Goal: Information Seeking & Learning: Find specific fact

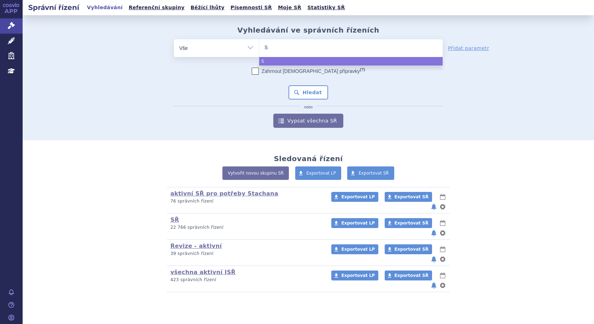
type input "SU"
type input "SUK"
type input "SUKLS"
type input "SUKLS2"
type input "SUKLS25"
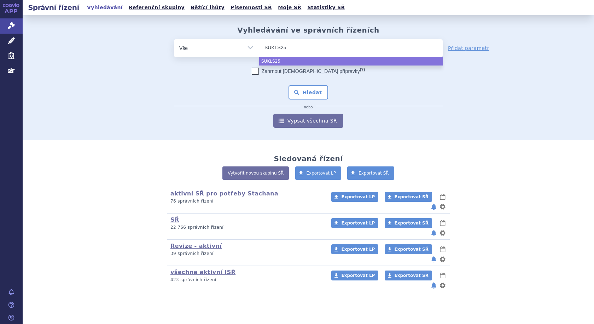
type input "SUKLS259"
type input "SUKLS2594"
type input "SUKLS25943"
type input "SUKLS259438"
type input "SUKLS259438/"
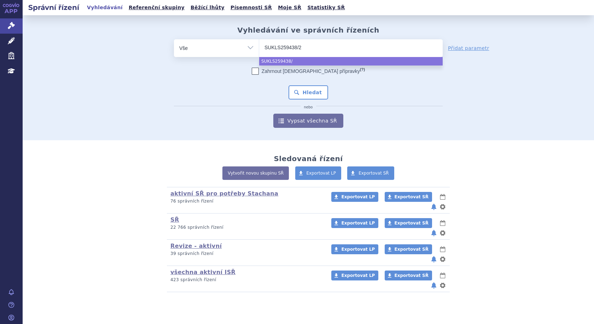
type input "SUKLS259438/20"
type input "SUKLS259438/202"
type input "SUKLS259438/2022"
select select "SUKLS259438/2022"
click at [296, 117] on link "Vypsat všechna SŘ" at bounding box center [308, 120] width 70 height 14
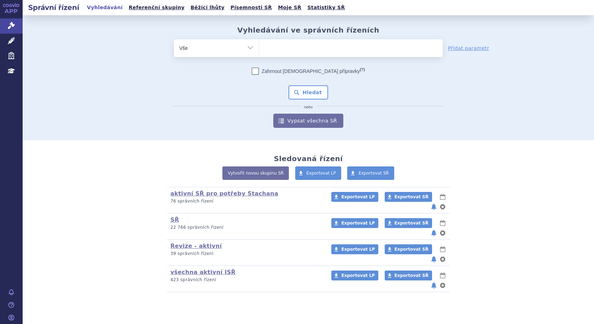
click at [286, 51] on ul at bounding box center [350, 46] width 183 height 15
click at [259, 51] on select at bounding box center [259, 48] width 0 height 18
type input "su"
type input "suk"
type input "sukls"
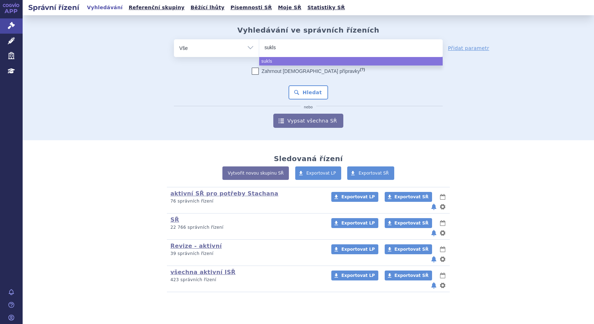
type input "sukl"
type input "su"
type input "s"
type input "SU"
type input "SUKL"
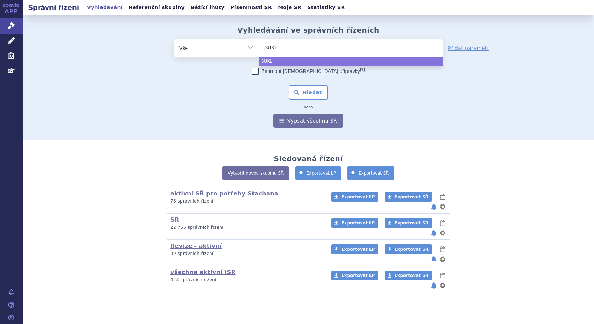
type input "SUKLS"
type input "SUKLS2"
type input "SUKLS25"
type input "SUKLS259"
type input "SUKLS2594"
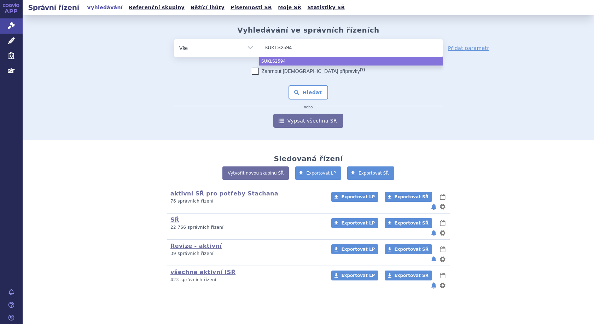
type input "SUKLS25943"
type input "SUKLS259438"
type input "SUKLS259438/"
type input "SUKLS259438/2"
type input "SUKLS259438/20"
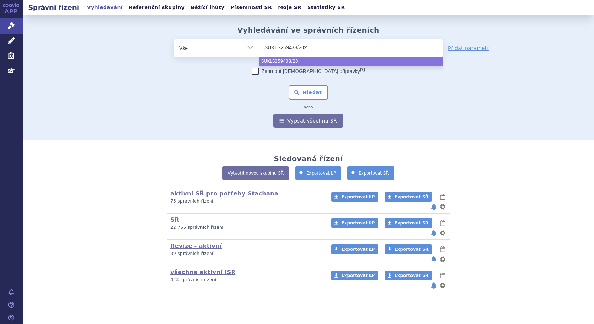
type input "SUKLS259438/2022"
select select "SUKLS259438/2022"
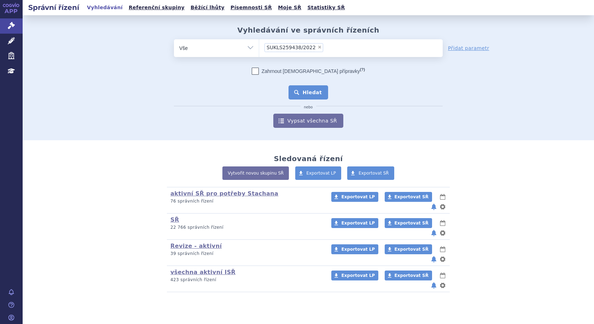
click at [305, 88] on button "Hledat" at bounding box center [308, 92] width 40 height 14
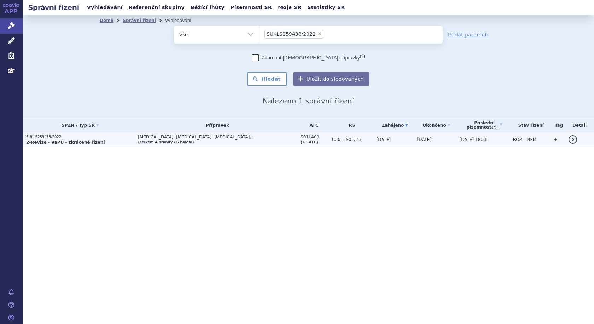
click at [102, 138] on p "SUKLS259438/2022" at bounding box center [80, 136] width 108 height 5
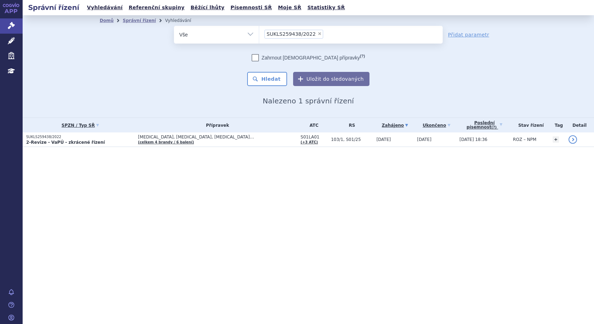
click at [317, 34] on span "×" at bounding box center [319, 33] width 4 height 4
click at [259, 34] on select "SUKLS259438/2022" at bounding box center [259, 34] width 0 height 18
select select
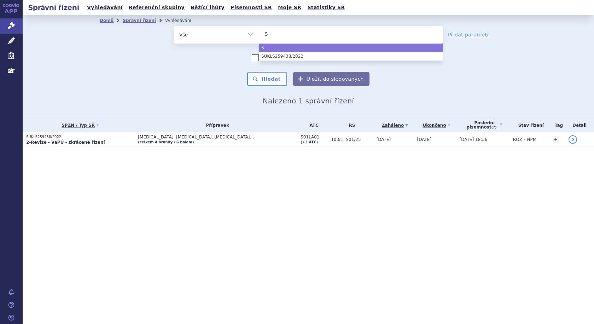
type input "SU"
type input "SUK"
type input "SUKLS"
type input "SUKLS6"
type input "SUKLS62"
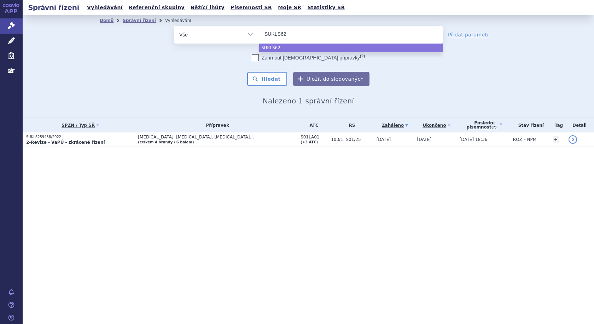
type input "SUKLS6"
type input "SUKLS60"
type input "SUKLS608"
type input "SUKLS6082"
type input "SUKLS60829"
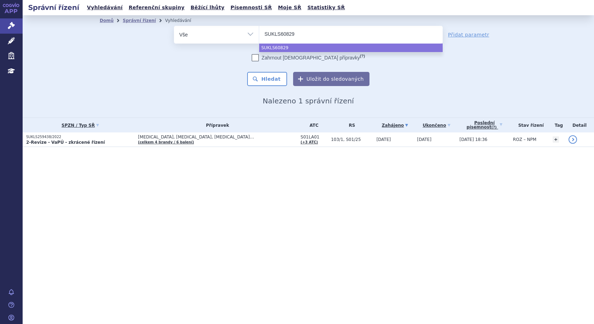
type input "SUKLS60829/"
type input "SUKLS60829/20"
type input "SUKLS60829/202"
type input "SUKLS60829/2023"
select select "SUKLS60829/2023"
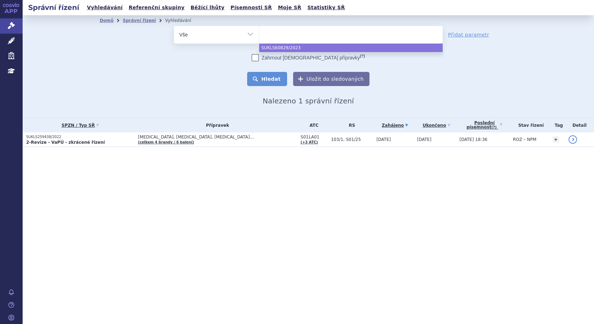
click at [270, 80] on button "Hledat" at bounding box center [267, 79] width 40 height 14
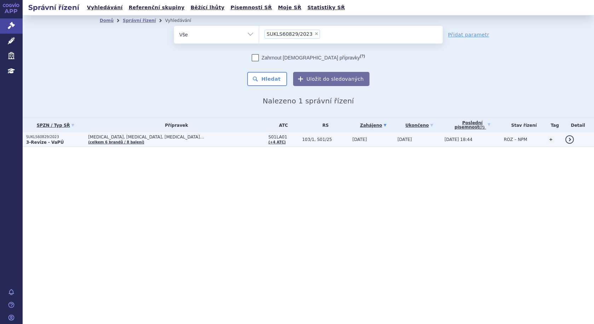
click at [75, 137] on p "SUKLS60829/2023" at bounding box center [55, 136] width 58 height 5
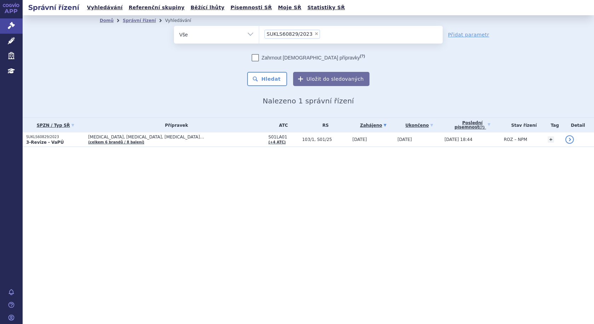
click at [314, 33] on span "×" at bounding box center [316, 33] width 4 height 4
click at [259, 33] on select "SUKLS60829/2023" at bounding box center [259, 34] width 0 height 18
select select
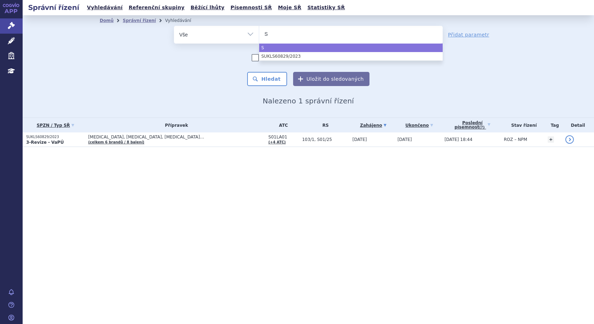
type input "SU"
type input "SUKL"
type input "SUKLS"
type input "SUKLS3"
type input "SUKLS37"
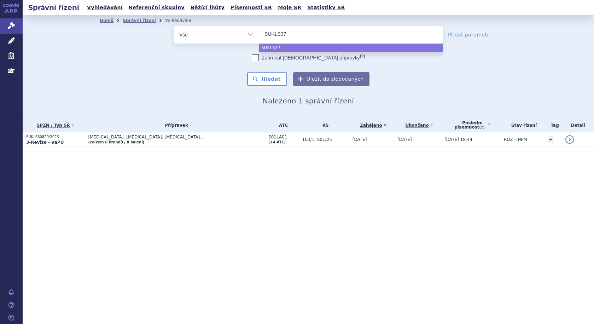
type input "SUKLS378"
type input "SUKLS3783"
type input "SUKLS37832"
type input "SUKLS37832/"
type input "SUKLS37832/20"
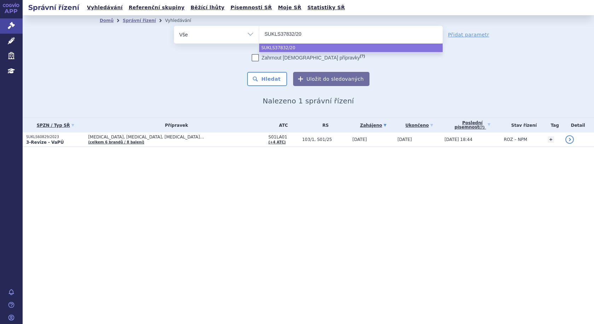
type input "SUKLS37832/202"
type input "SUKLS37832/2024"
select select "SUKLS37832/2024"
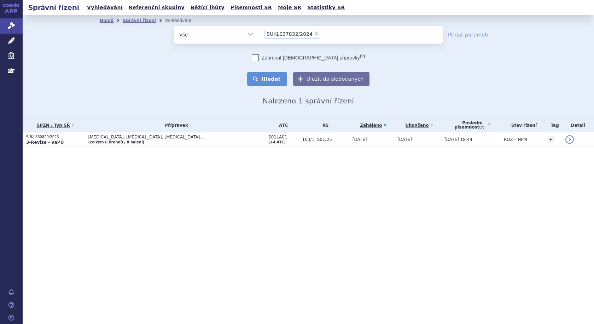
click at [276, 80] on button "Hledat" at bounding box center [267, 79] width 40 height 14
select select
click at [314, 35] on span "×" at bounding box center [316, 33] width 4 height 4
click at [259, 35] on select "SUKLS60829/2023" at bounding box center [259, 34] width 0 height 18
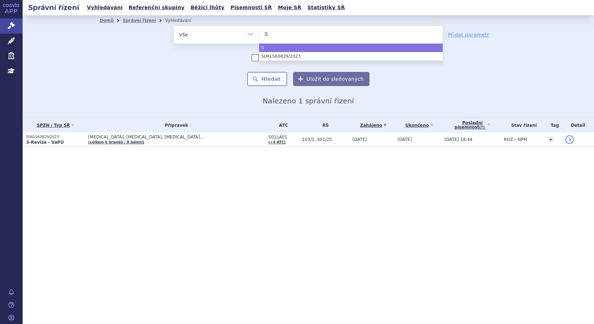
type input "SU"
type input "SUK"
type input "SUKL"
type input "SUKLS"
type input "SUKLS2"
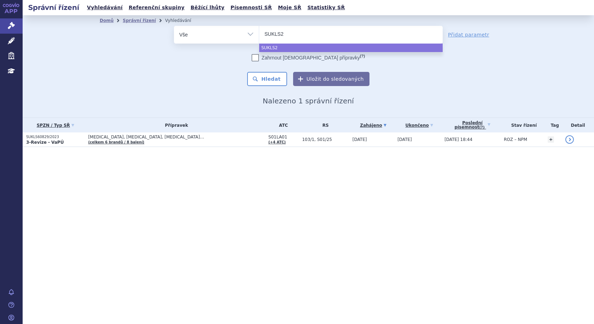
type input "SUKLS28"
type input "SUKLS281"
type input "SUKLS2815"
type input "SUKLS28159"
type input "SUKLS281591"
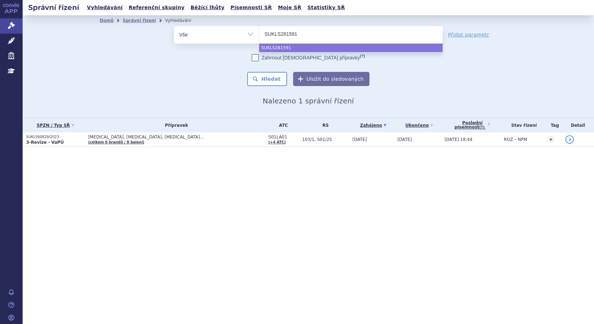
type input "SUKLS281591/"
type input "SUKLS281591/20"
type input "SUKLS281591/202"
type input "SUKLS281591/2024"
select select "SUKLS281591/2024"
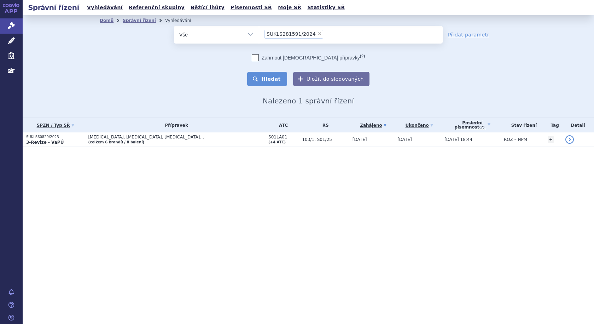
click at [275, 78] on button "Hledat" at bounding box center [267, 79] width 40 height 14
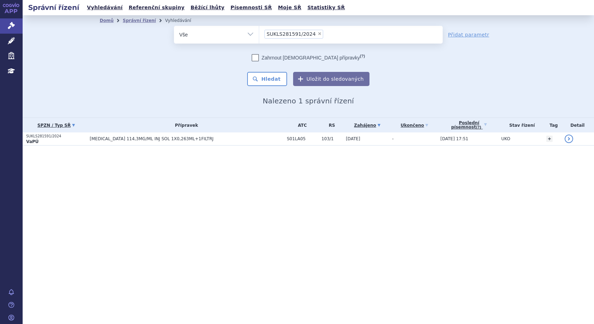
click at [74, 124] on icon at bounding box center [73, 125] width 3 height 3
click at [317, 34] on span "×" at bounding box center [319, 33] width 4 height 4
click at [259, 34] on select "SUKLS281591/2024" at bounding box center [259, 34] width 0 height 18
select select
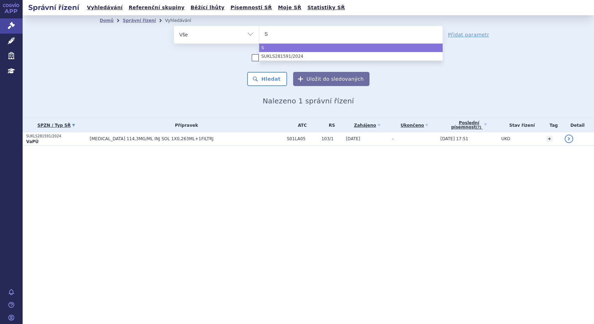
type input "SU"
type input "SUK"
type input "SUKLS"
type input "SUKLS2"
type input "SUKLS25"
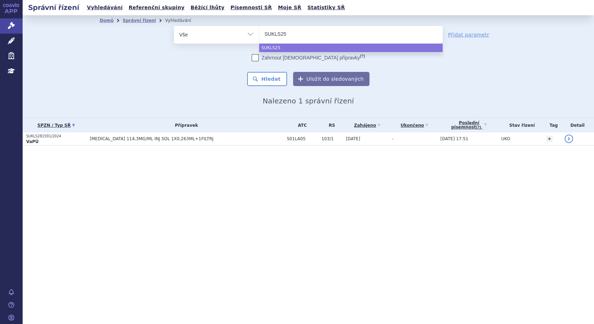
type input "SUKLS259"
type input "SUKLS2594"
type input "SUKLS25943"
type input "SUKLS259438"
type input "SUKLS259438/"
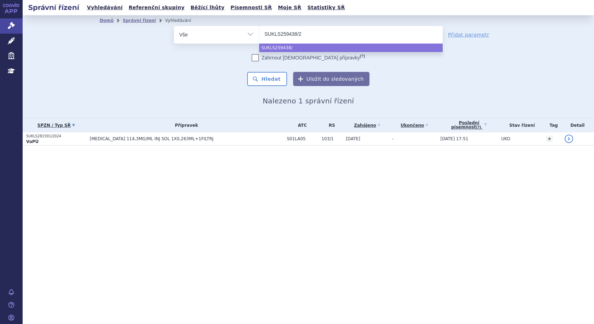
type input "SUKLS259438/20"
type input "SUKLS259438/202"
type input "SUKLS259438/2022"
select select "SUKLS259438/2022"
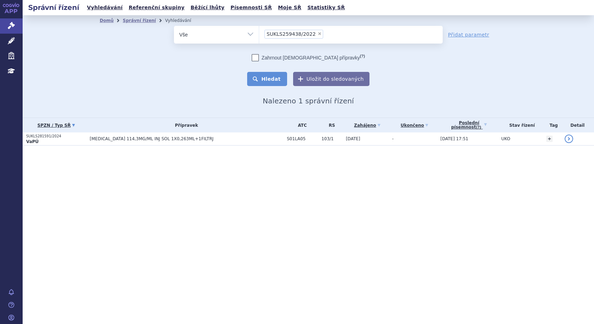
click at [275, 81] on button "Hledat" at bounding box center [267, 79] width 40 height 14
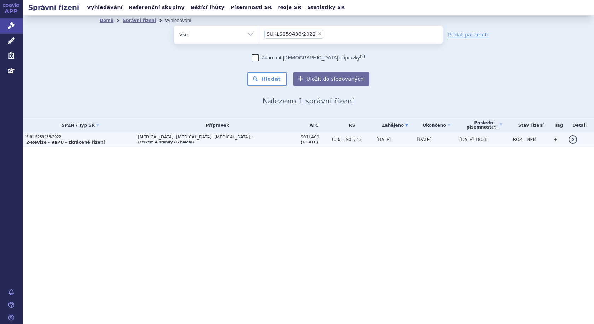
click at [113, 136] on p "SUKLS259438/2022" at bounding box center [80, 136] width 108 height 5
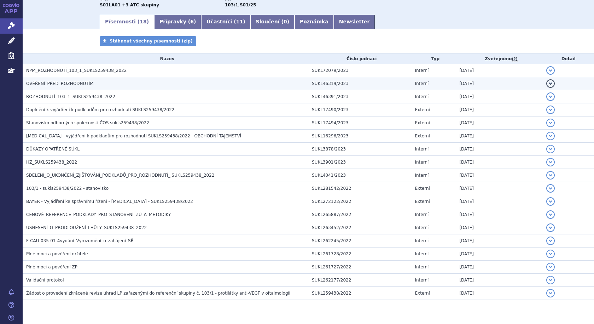
scroll to position [106, 0]
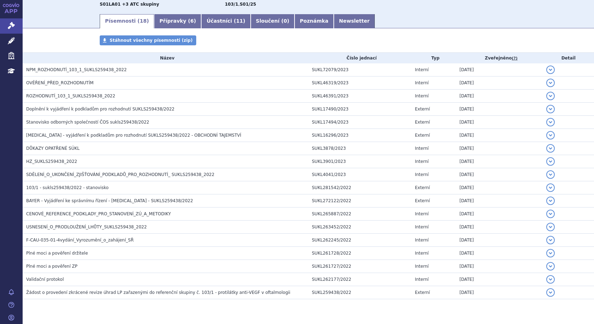
click at [466, 56] on th "Zveřejněno (?)" at bounding box center [499, 58] width 87 height 11
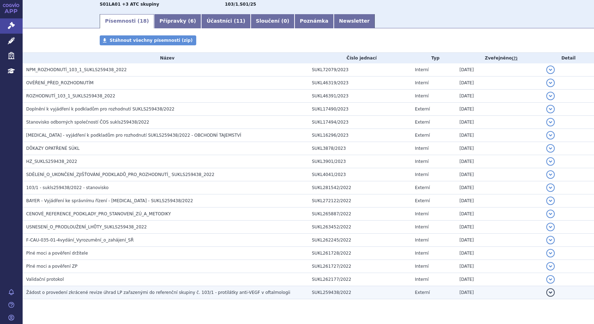
click at [113, 291] on span "Žádost o provedení zkrácené revize úhrad LP zařazenými do referenční skupiny č.…" at bounding box center [158, 292] width 264 height 5
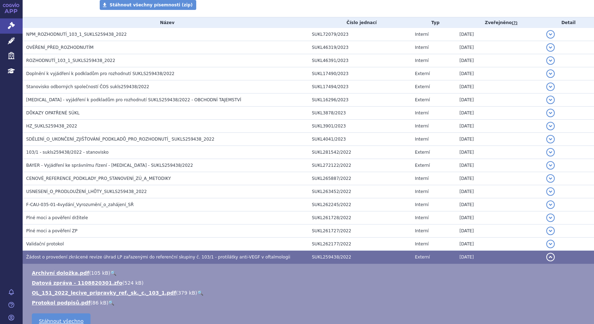
scroll to position [177, 0]
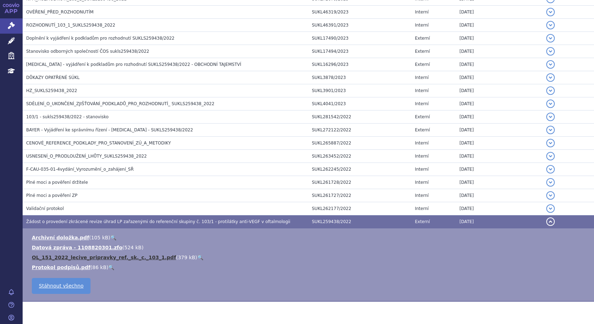
click at [70, 255] on link "OL_151_2022_lecive_pripravky_ref._sk._c._103_1.pdf" at bounding box center [104, 257] width 144 height 6
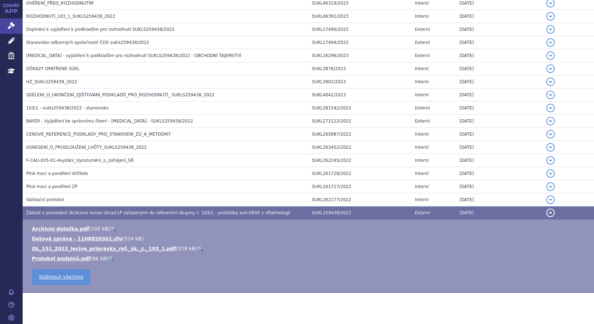
scroll to position [197, 0]
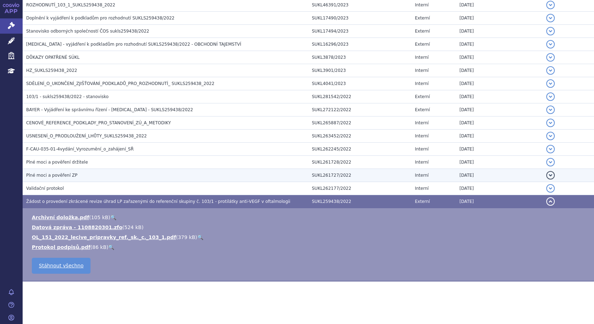
click at [48, 176] on span "Plné moci a pověření ZP" at bounding box center [51, 175] width 51 height 5
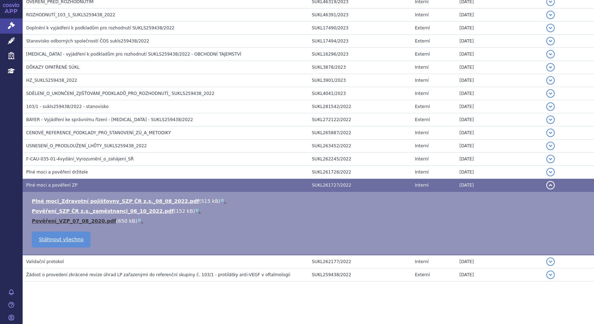
click at [78, 221] on link "Pověření_VZP_07_08_2020.pdf" at bounding box center [74, 221] width 84 height 6
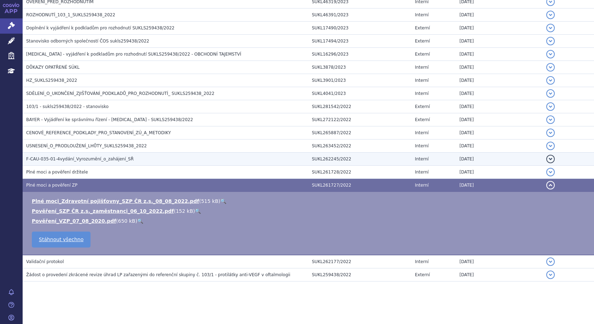
click at [98, 159] on span "F-CAU-035-01-4vydání_Vyrozumění_o_zahájení_SŘ" at bounding box center [79, 158] width 107 height 5
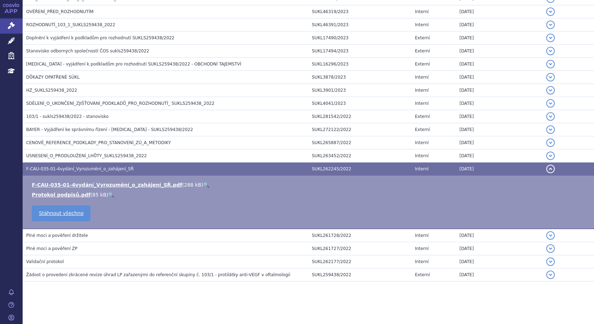
scroll to position [177, 0]
click at [64, 186] on link "F-CAU-035-01-4vydání_Vyrozumění_o_zahájení_SŘ.pdf" at bounding box center [107, 185] width 150 height 6
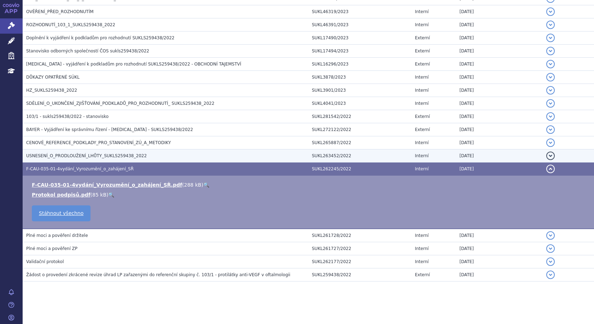
click at [126, 154] on span "USNESENÍ_O_PRODLOUŽENÍ_LHŮTY_SUKLS259438_2022" at bounding box center [86, 155] width 121 height 5
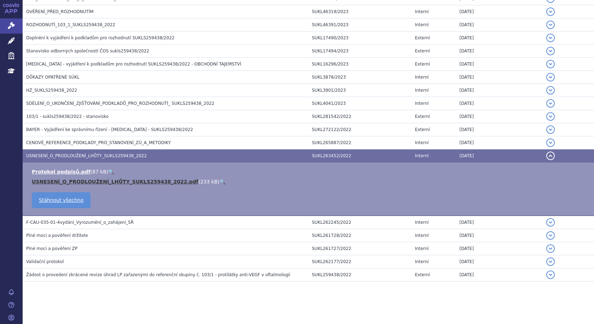
click at [103, 181] on link "USNESENÍ_O_PRODLOUŽENÍ_LHŮTY_SUKLS259438_2022.pdf" at bounding box center [115, 182] width 167 height 6
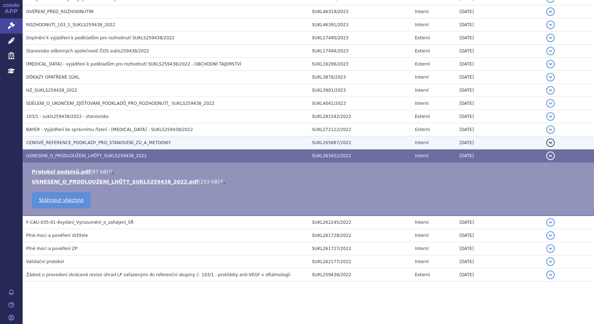
click at [99, 144] on span "CENOVÉ_REFERENCE_PODKLADY_PRO_STANOVENÍ_ZÚ_A_METODIKY" at bounding box center [98, 142] width 145 height 5
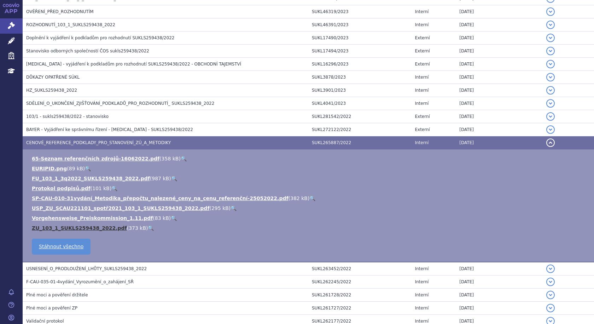
click at [49, 228] on link "ZU_103_1_SUKLS259438_2022.pdf" at bounding box center [79, 228] width 95 height 6
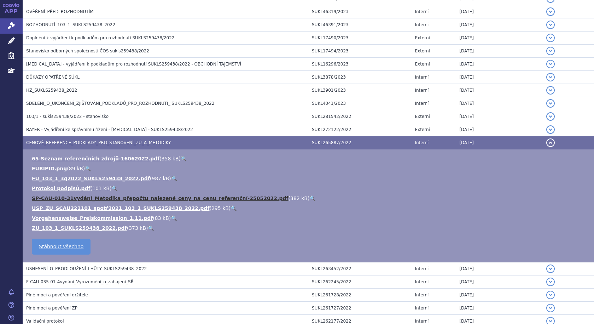
click at [55, 199] on link "SP-CAU-010-31vydání_Metodika_přepočtu_nalezené_ceny_na_cenu_referenční-25052022…" at bounding box center [160, 198] width 257 height 6
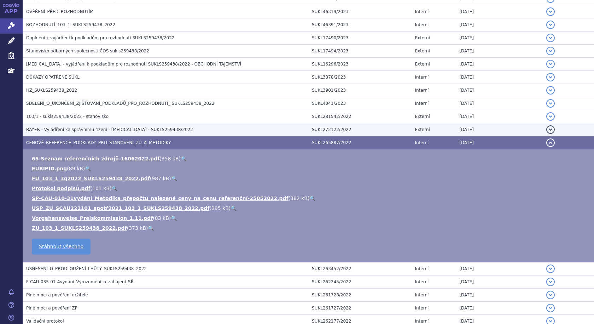
click at [94, 129] on span "BAYER - Vyjádření ke správnímu řízení - [MEDICAL_DATA] - SUKLS259438/2022" at bounding box center [109, 129] width 167 height 5
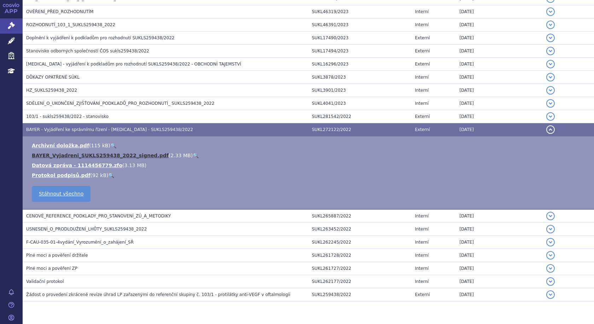
click at [86, 156] on link "BAYER_Vyjadreni_SUKLS259438_2022_signed.pdf" at bounding box center [100, 155] width 137 height 6
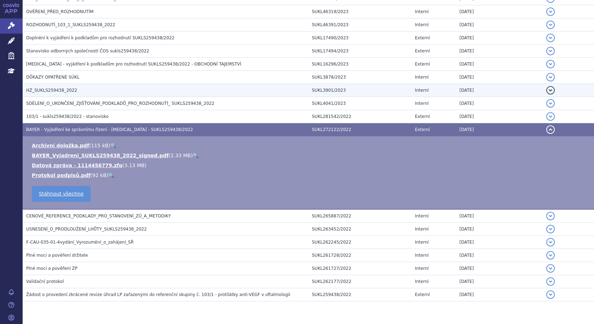
click at [46, 91] on span "HZ_SUKLS259438_2022" at bounding box center [51, 90] width 51 height 5
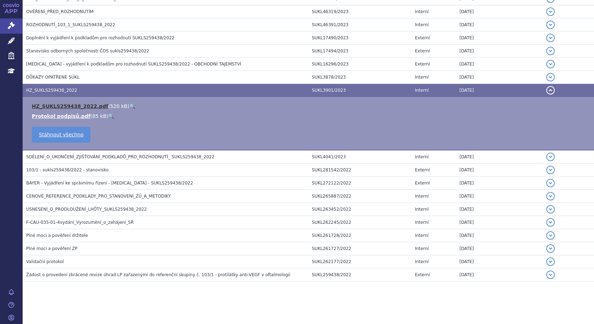
click at [48, 105] on link "HZ_SUKLS259438_2022.pdf" at bounding box center [70, 106] width 76 height 6
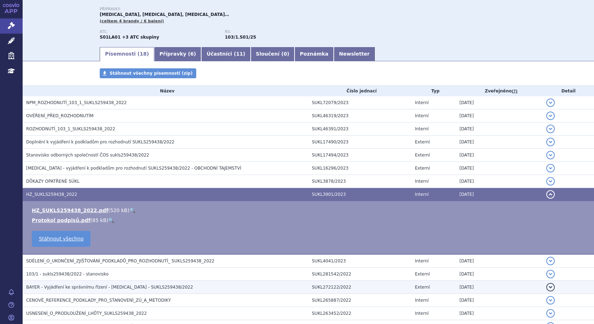
scroll to position [71, 0]
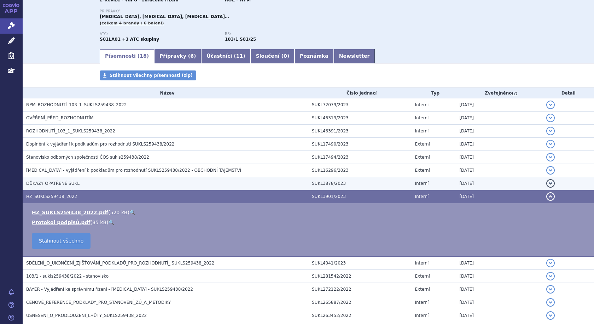
click at [66, 187] on h3 "DŮKAZY OPATŘENÉ SÚKL" at bounding box center [167, 183] width 282 height 7
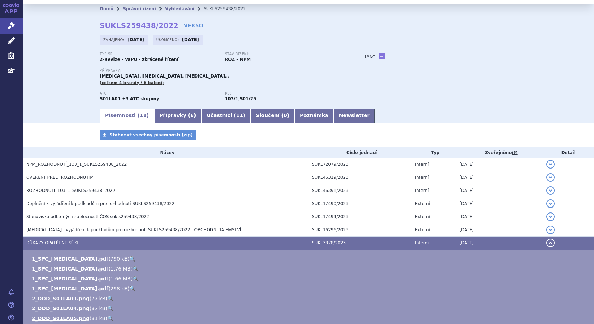
scroll to position [0, 0]
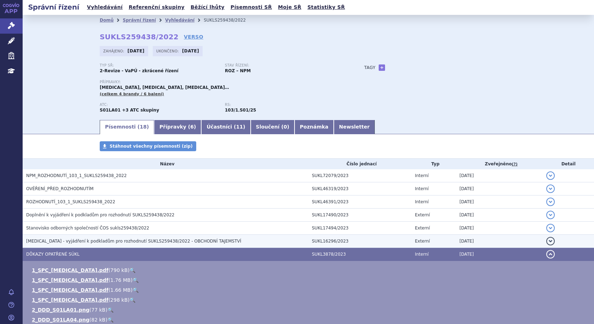
click at [131, 242] on span "[MEDICAL_DATA] - vyjádření k podkladům pro rozhodnutí SUKLS259438/2022 - OBCHOD…" at bounding box center [133, 240] width 215 height 5
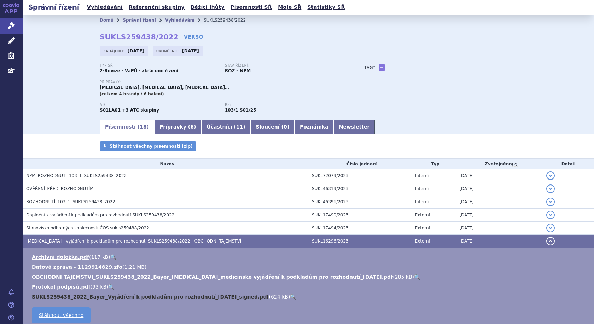
click at [195, 297] on link "SUKLS259438_2022_Bayer_Vyjádření k podkladům pro rozhodnutí_[DATE]_signed.pdf" at bounding box center [150, 296] width 237 height 6
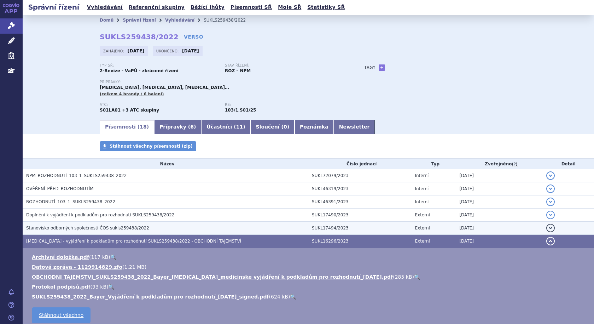
click at [116, 231] on h3 "Stanovisko odborných společností ČOS sukls259438/2022" at bounding box center [167, 227] width 282 height 7
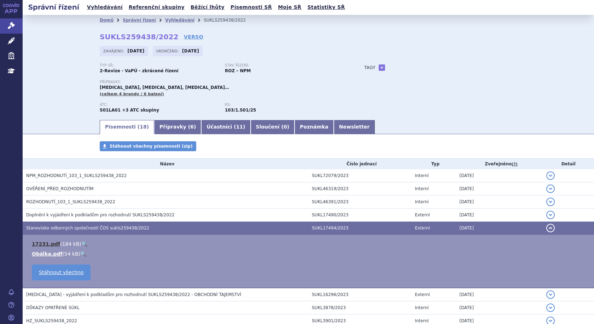
click at [46, 243] on link "17231.pdf" at bounding box center [46, 244] width 28 height 6
